Goal: Transaction & Acquisition: Download file/media

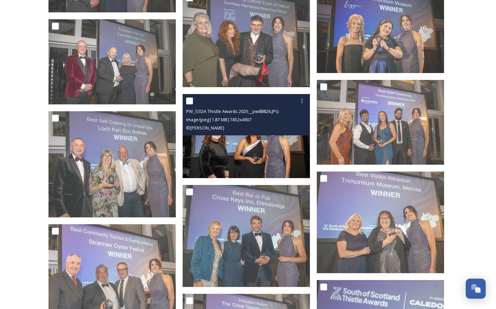
scroll to position [1206, 0]
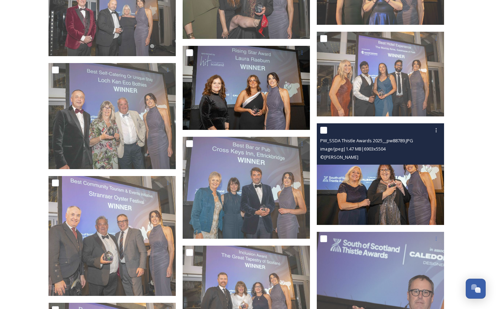
click at [367, 191] on img at bounding box center [380, 173] width 127 height 101
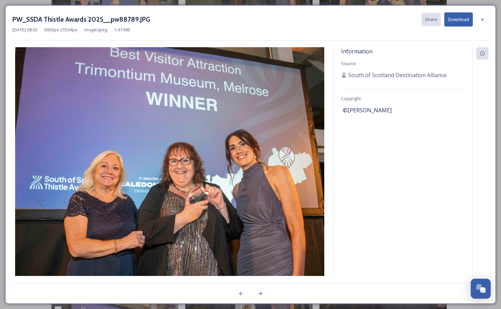
click at [454, 20] on button "Download" at bounding box center [459, 19] width 29 height 14
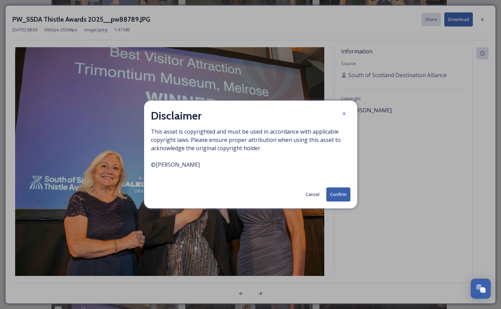
click at [339, 193] on button "Confirm" at bounding box center [339, 194] width 24 height 14
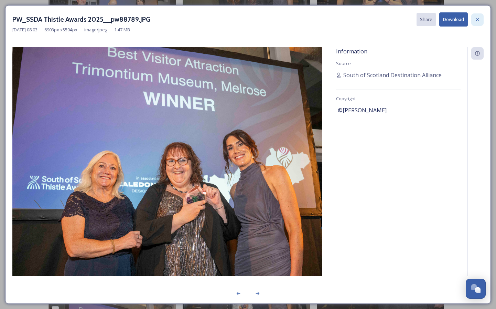
click at [479, 18] on icon at bounding box center [478, 20] width 6 height 6
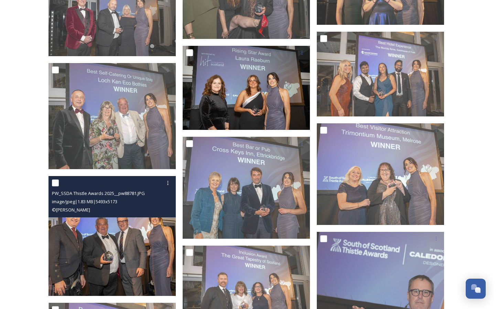
click at [106, 247] on img at bounding box center [112, 236] width 127 height 120
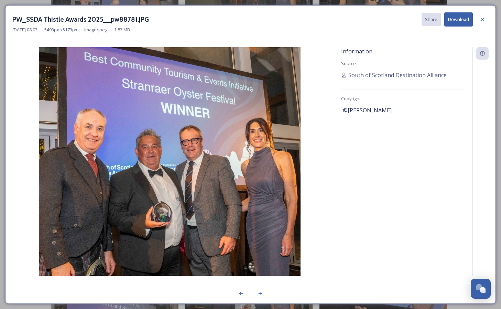
click at [455, 18] on button "Download" at bounding box center [459, 19] width 29 height 14
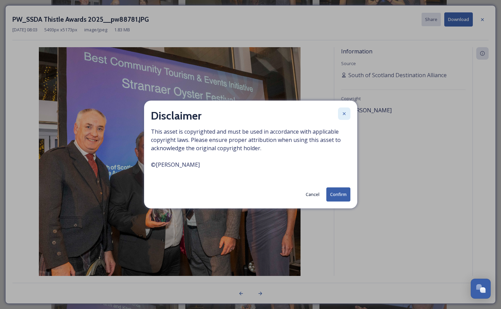
click at [346, 112] on icon at bounding box center [345, 114] width 6 height 6
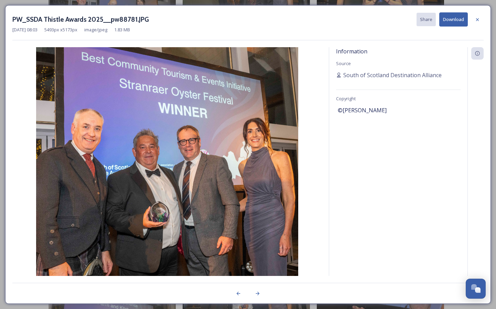
click at [452, 21] on button "Download" at bounding box center [453, 19] width 29 height 14
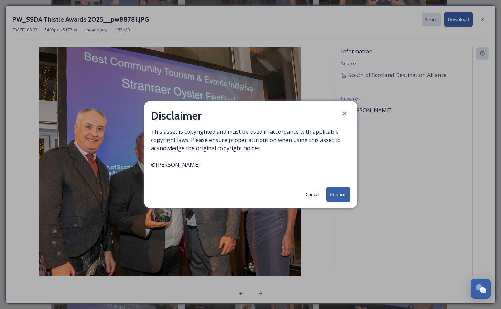
click at [336, 196] on button "Confirm" at bounding box center [339, 194] width 24 height 14
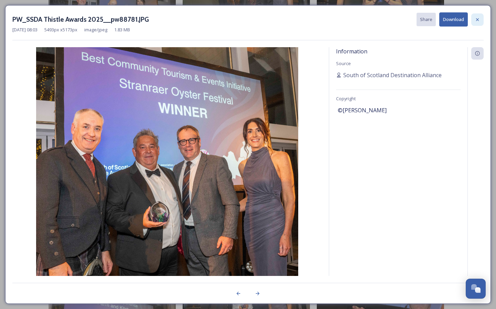
click at [477, 18] on icon at bounding box center [478, 20] width 6 height 6
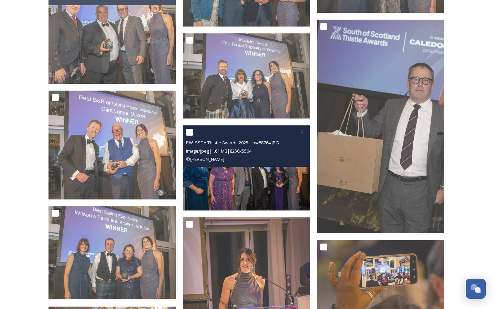
scroll to position [1460, 0]
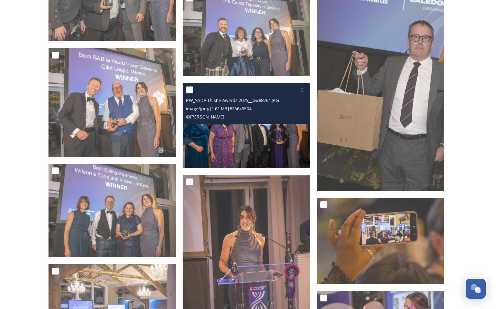
click at [261, 123] on div "PW_SSDA Thistle Awards 2025__pw88764.JPG image/jpeg | 1.61 MB | 8256 x 5504 © […" at bounding box center [246, 103] width 127 height 41
click at [262, 137] on img at bounding box center [246, 125] width 127 height 85
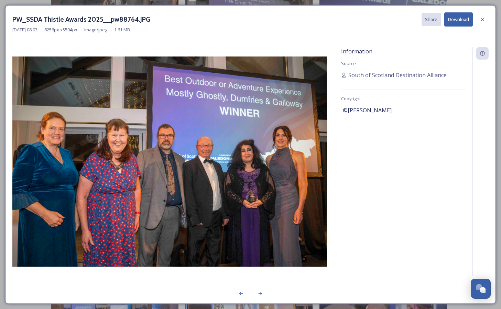
click at [464, 23] on button "Download" at bounding box center [459, 19] width 29 height 14
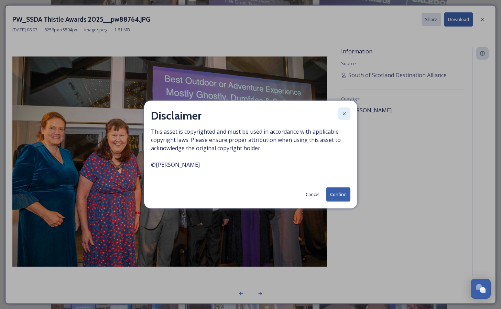
click at [346, 115] on icon at bounding box center [345, 114] width 6 height 6
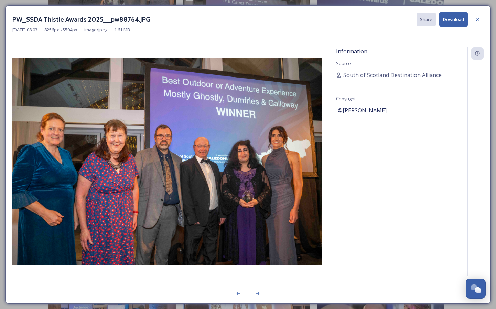
click at [460, 20] on button "Download" at bounding box center [453, 19] width 29 height 14
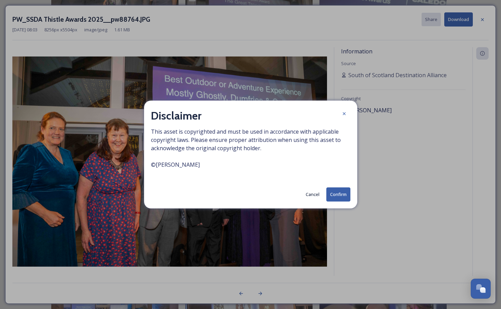
click at [333, 194] on button "Confirm" at bounding box center [339, 194] width 24 height 14
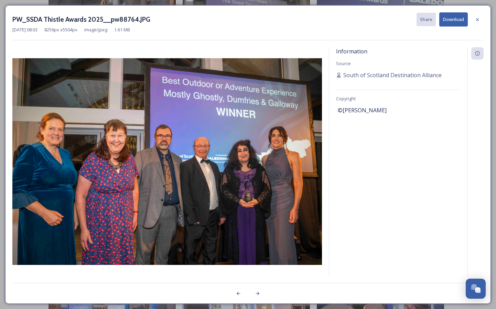
click at [343, 169] on div "Information Source South of Scotland Destination Alliance Copyright ©[PERSON_NA…" at bounding box center [398, 161] width 138 height 228
click at [476, 20] on icon at bounding box center [478, 20] width 6 height 6
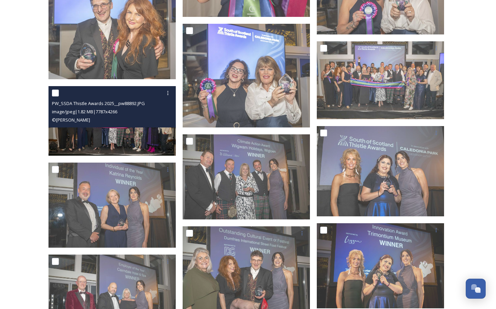
scroll to position [931, 0]
